Goal: Transaction & Acquisition: Purchase product/service

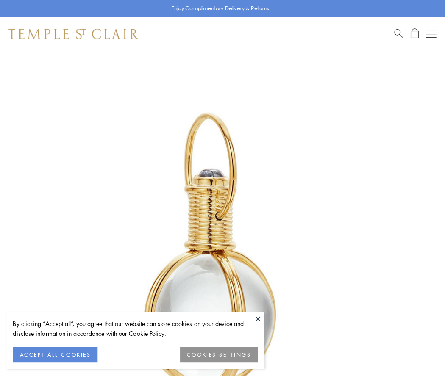
scroll to position [221, 0]
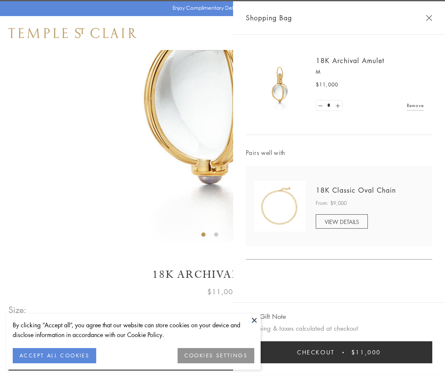
click at [339, 352] on button "Checkout $11,000" at bounding box center [339, 352] width 186 height 22
